Goal: Complete application form: Complete application form

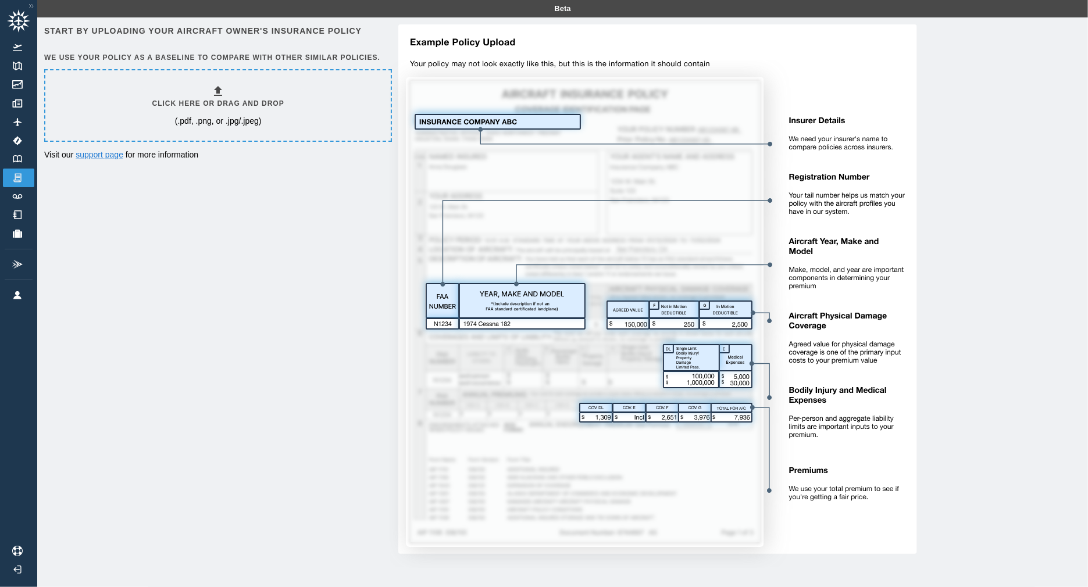
click at [246, 112] on div "Click here or drag and drop (.pdf, .png, or .jpg/.jpeg)" at bounding box center [218, 105] width 132 height 42
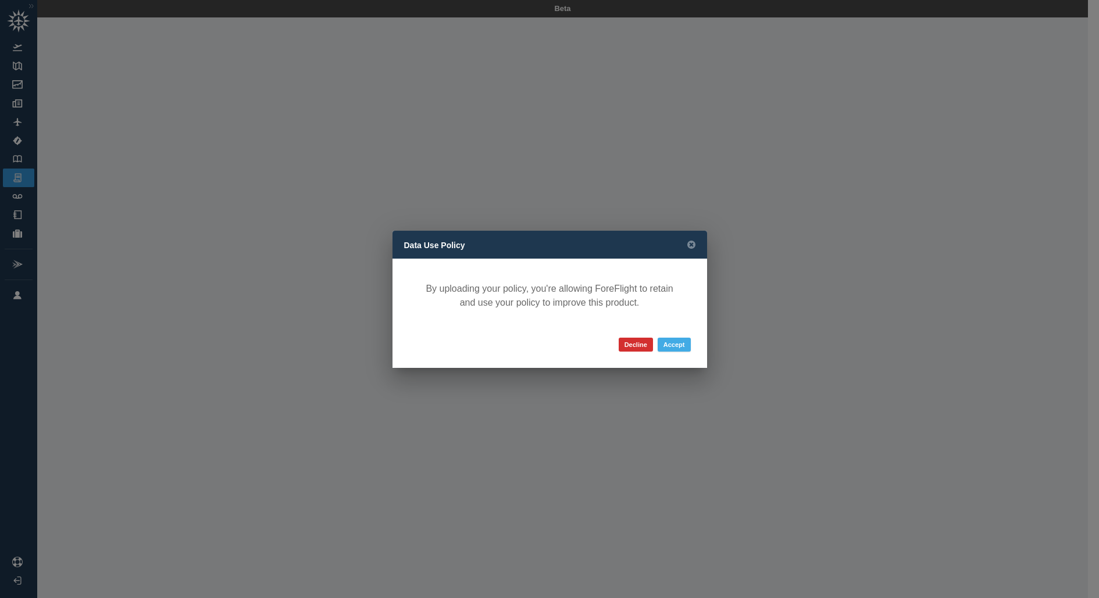
click at [683, 348] on button "Accept" at bounding box center [674, 345] width 33 height 14
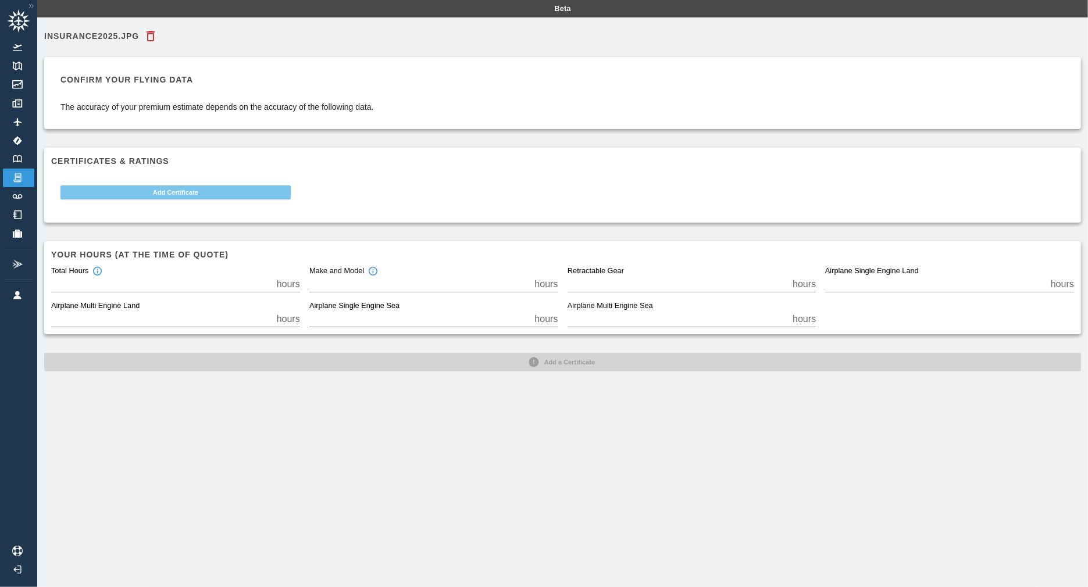
click at [204, 194] on button "Add Certificate" at bounding box center [175, 192] width 230 height 14
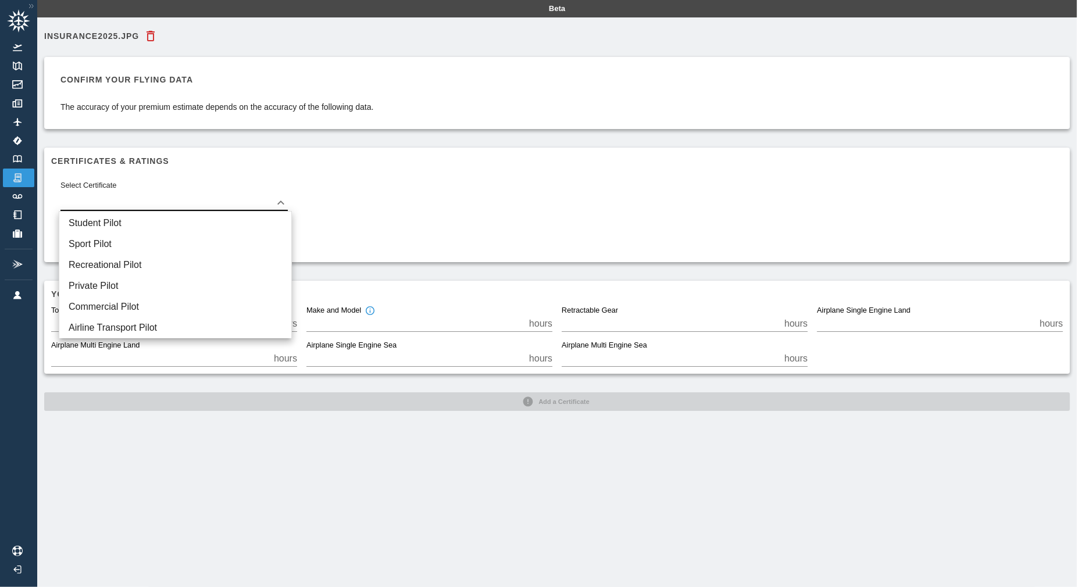
click at [191, 195] on body "Beta insurance2025.jpg Confirm your flying data The accuracy of your premium es…" at bounding box center [544, 293] width 1088 height 587
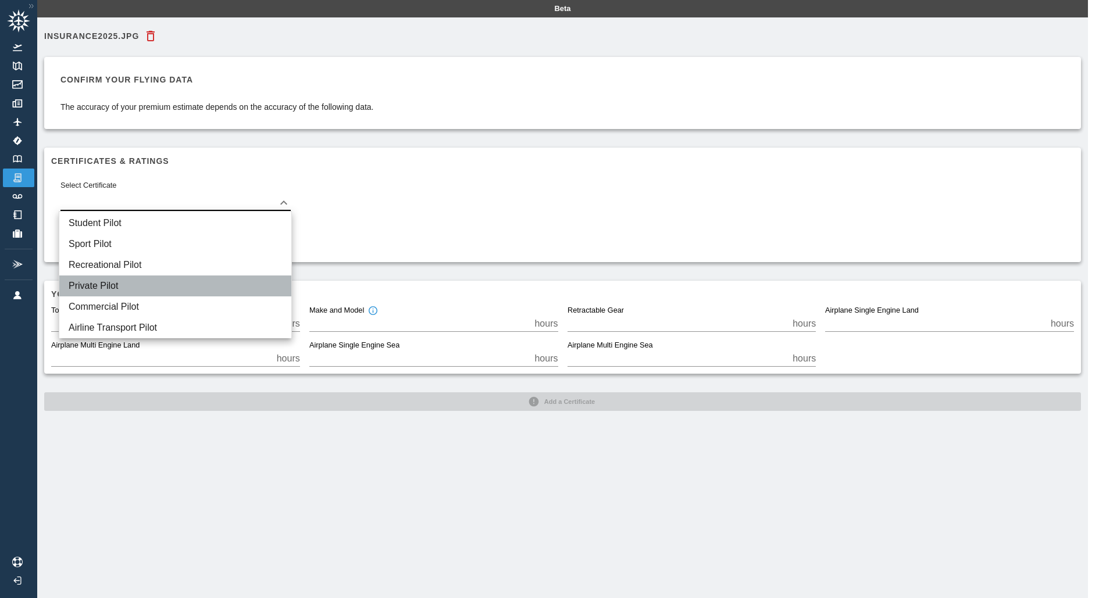
click at [136, 281] on li "Private Pilot" at bounding box center [175, 286] width 232 height 21
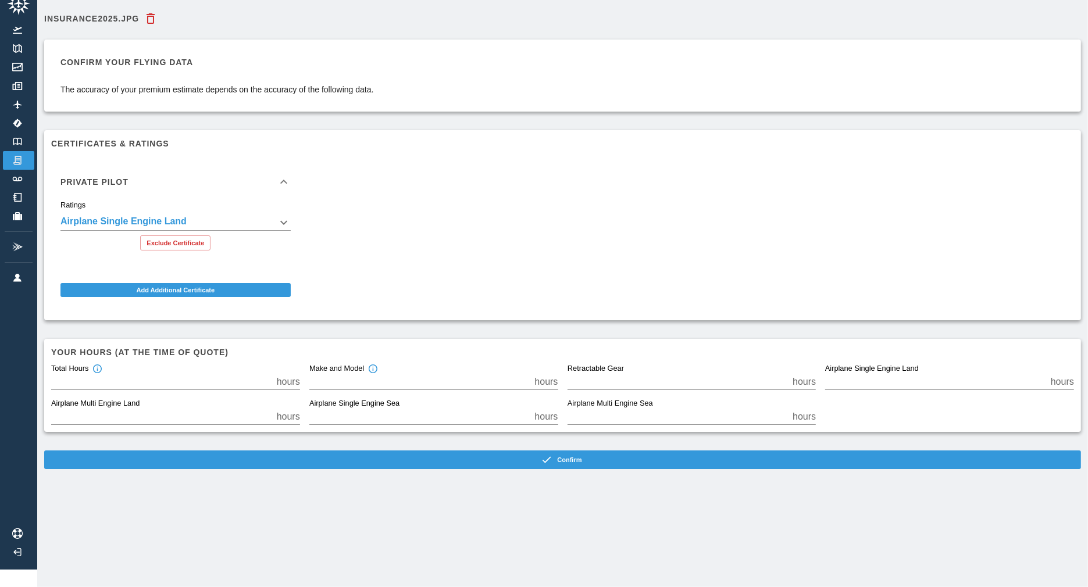
scroll to position [28, 0]
click at [183, 374] on input "*" at bounding box center [161, 382] width 221 height 16
type input "***"
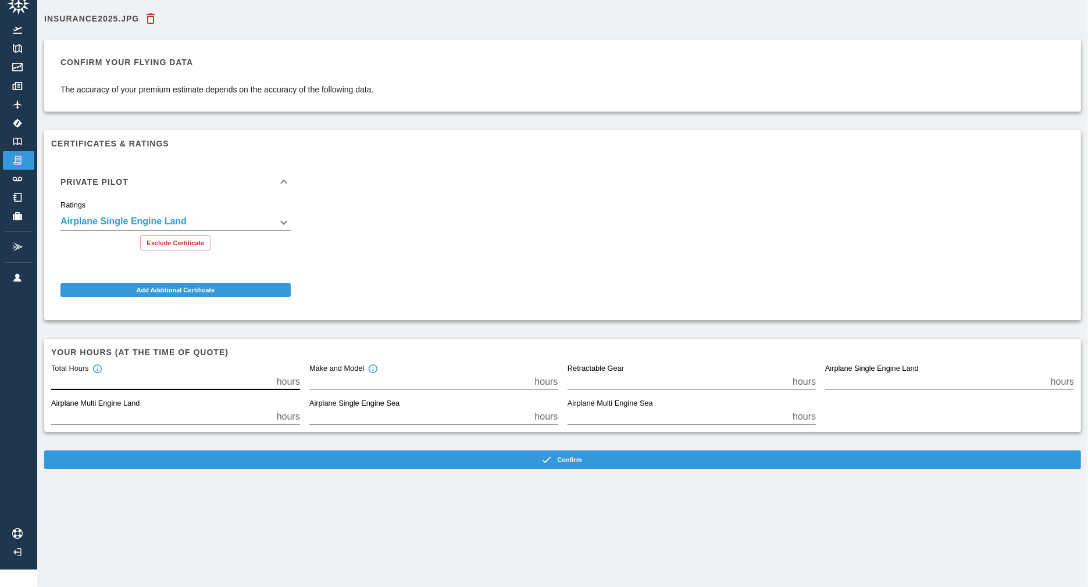
click at [396, 374] on input "*" at bounding box center [419, 382] width 221 height 16
click at [370, 374] on input "*" at bounding box center [419, 382] width 221 height 16
type input "***"
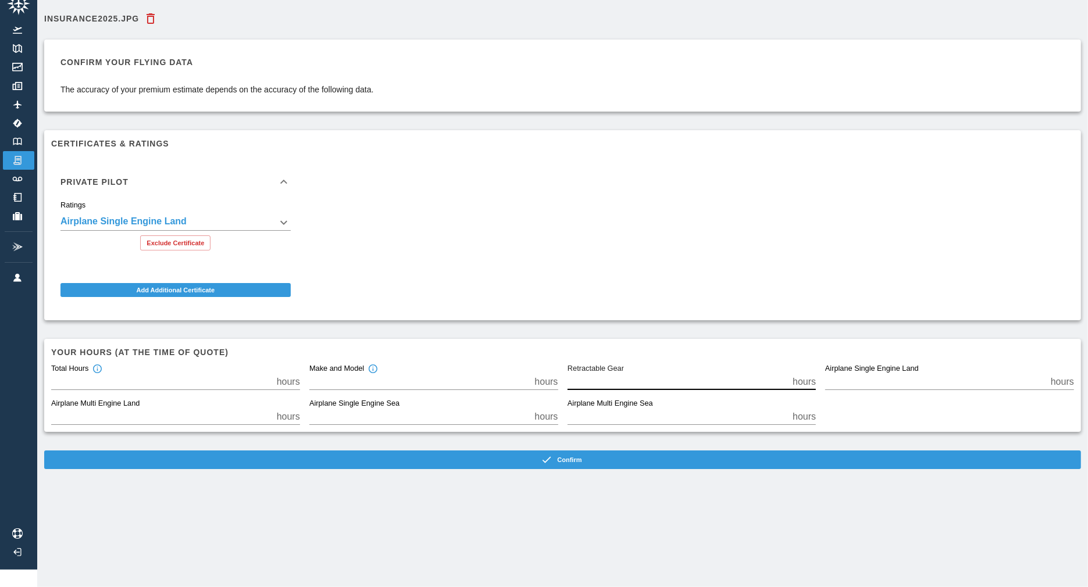
type input "*"
click at [899, 374] on input "*" at bounding box center [935, 382] width 221 height 16
click at [620, 374] on input "*" at bounding box center [677, 382] width 221 height 16
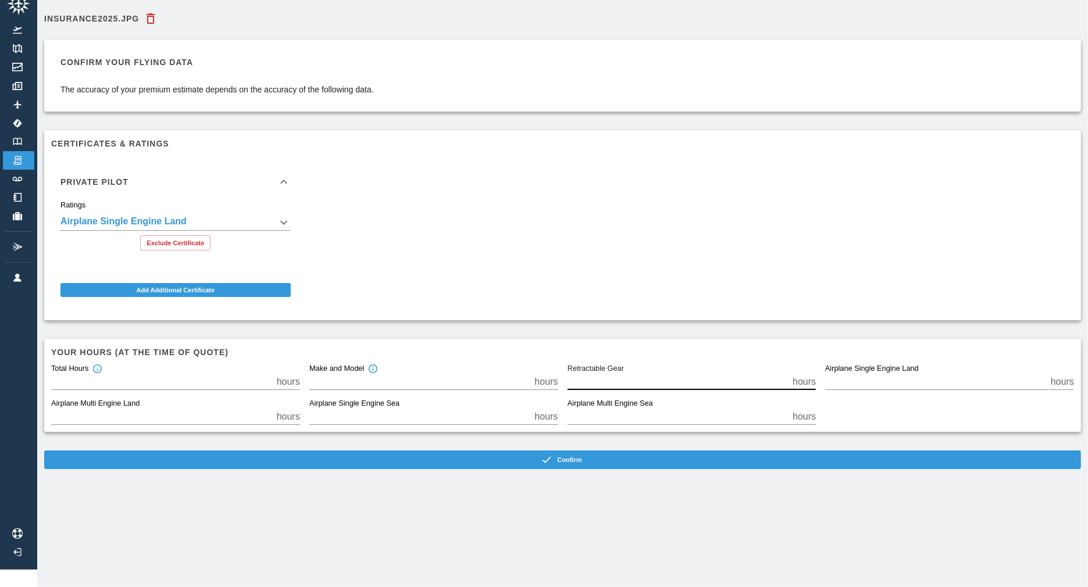
click at [620, 374] on input "*" at bounding box center [677, 382] width 221 height 16
click at [867, 374] on input "*" at bounding box center [935, 382] width 221 height 16
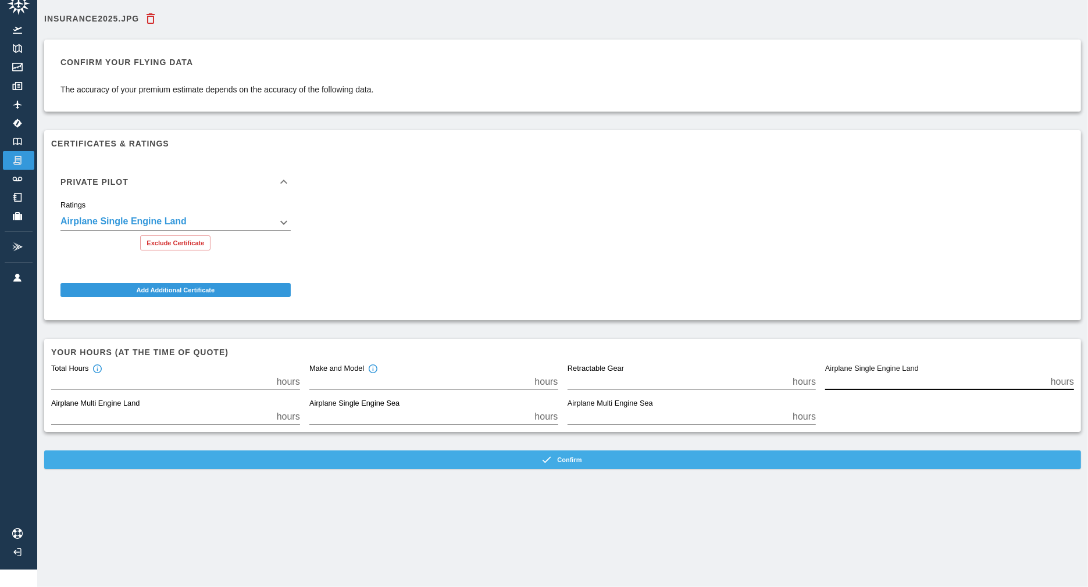
type input "***"
click at [485, 451] on button "Confirm" at bounding box center [562, 460] width 1037 height 19
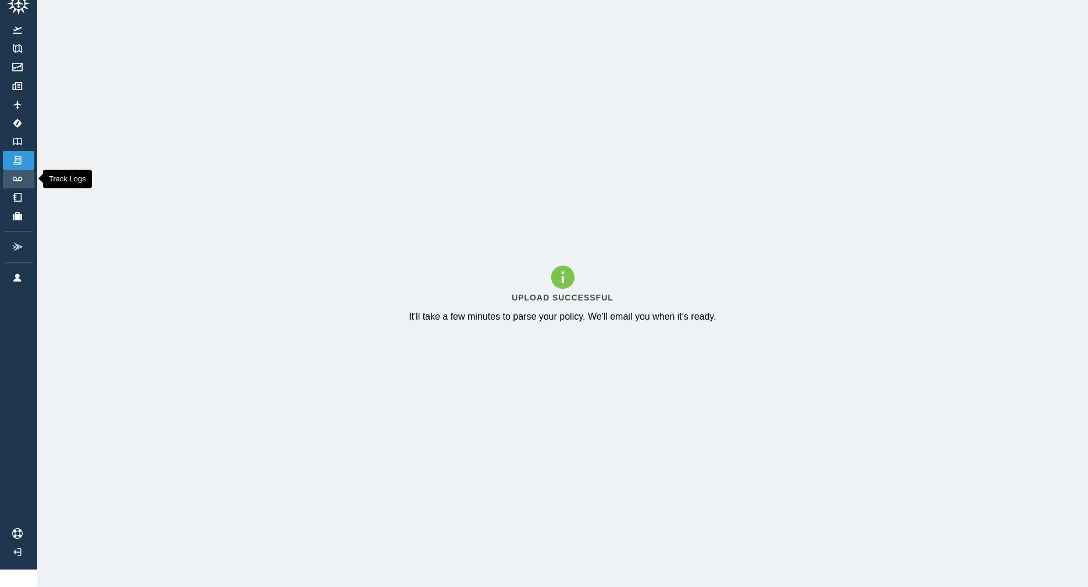
click at [15, 177] on img at bounding box center [17, 179] width 13 height 5
